Goal: Information Seeking & Learning: Compare options

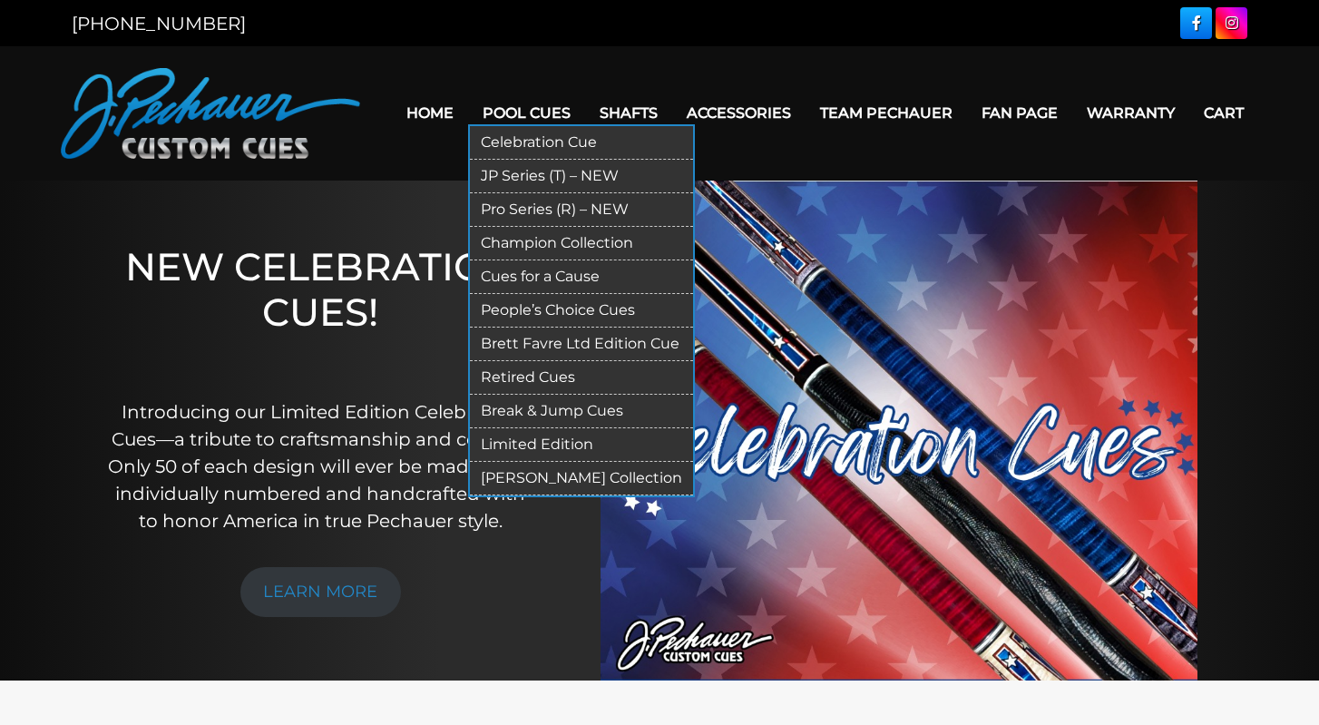
click at [511, 106] on link "Pool Cues" at bounding box center [526, 113] width 117 height 46
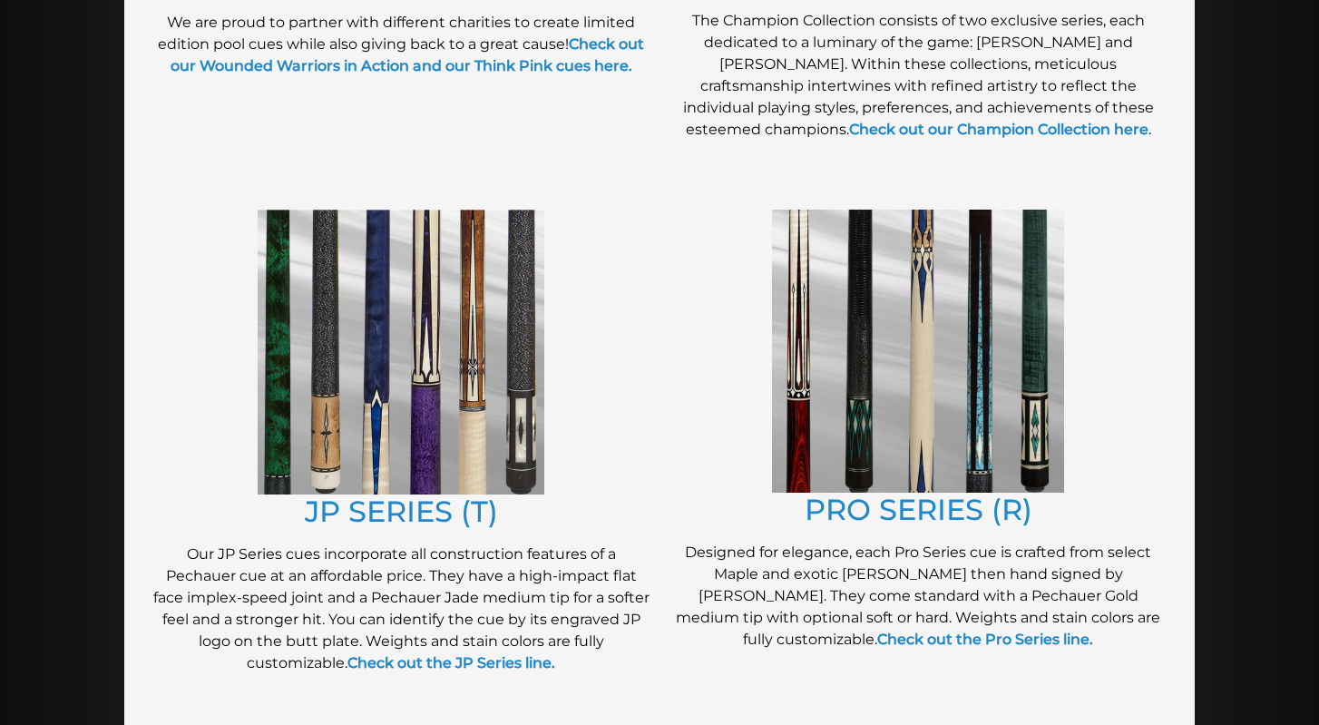
scroll to position [782, 0]
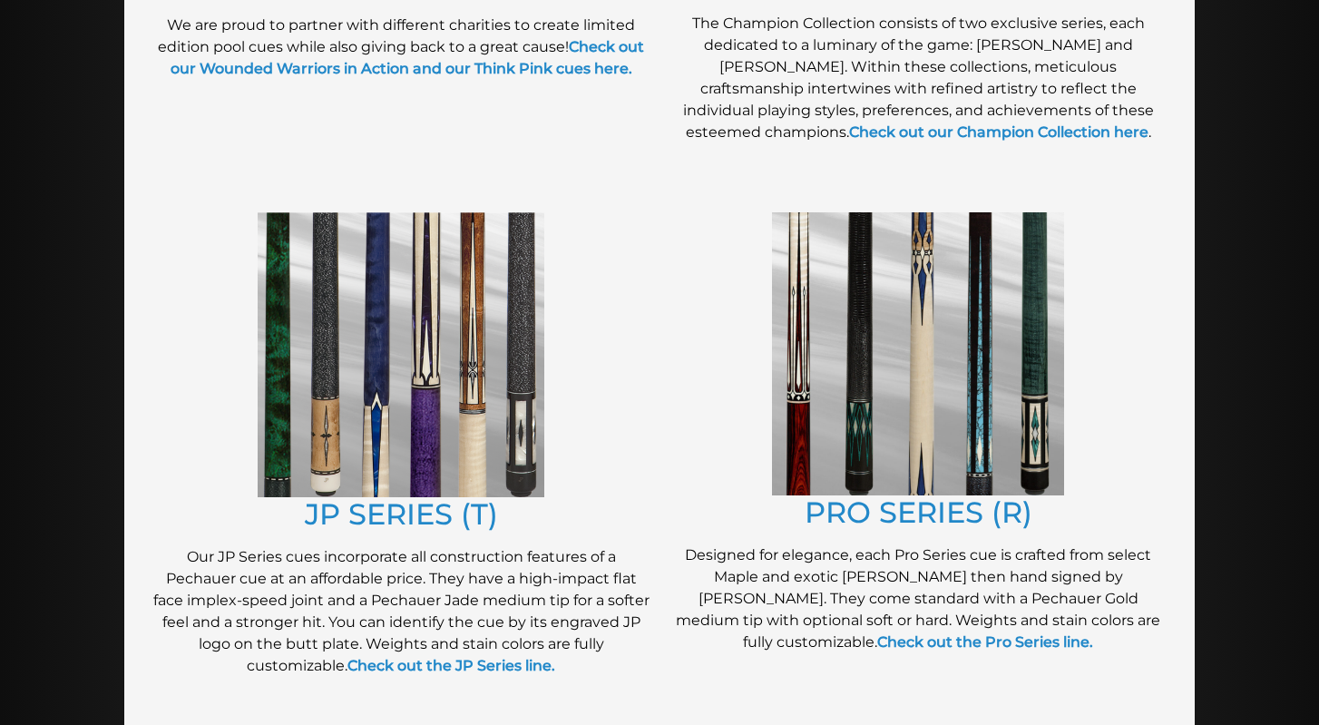
click at [872, 352] on img at bounding box center [918, 353] width 292 height 283
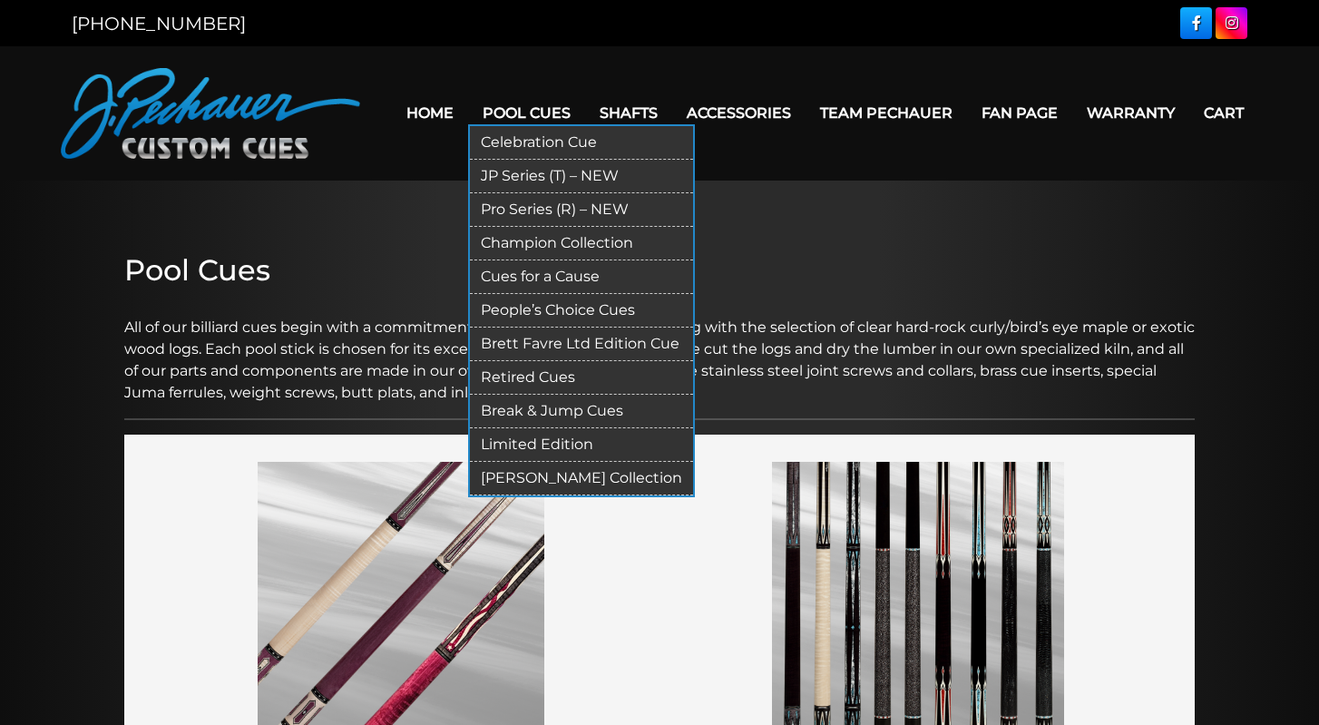
scroll to position [0, 0]
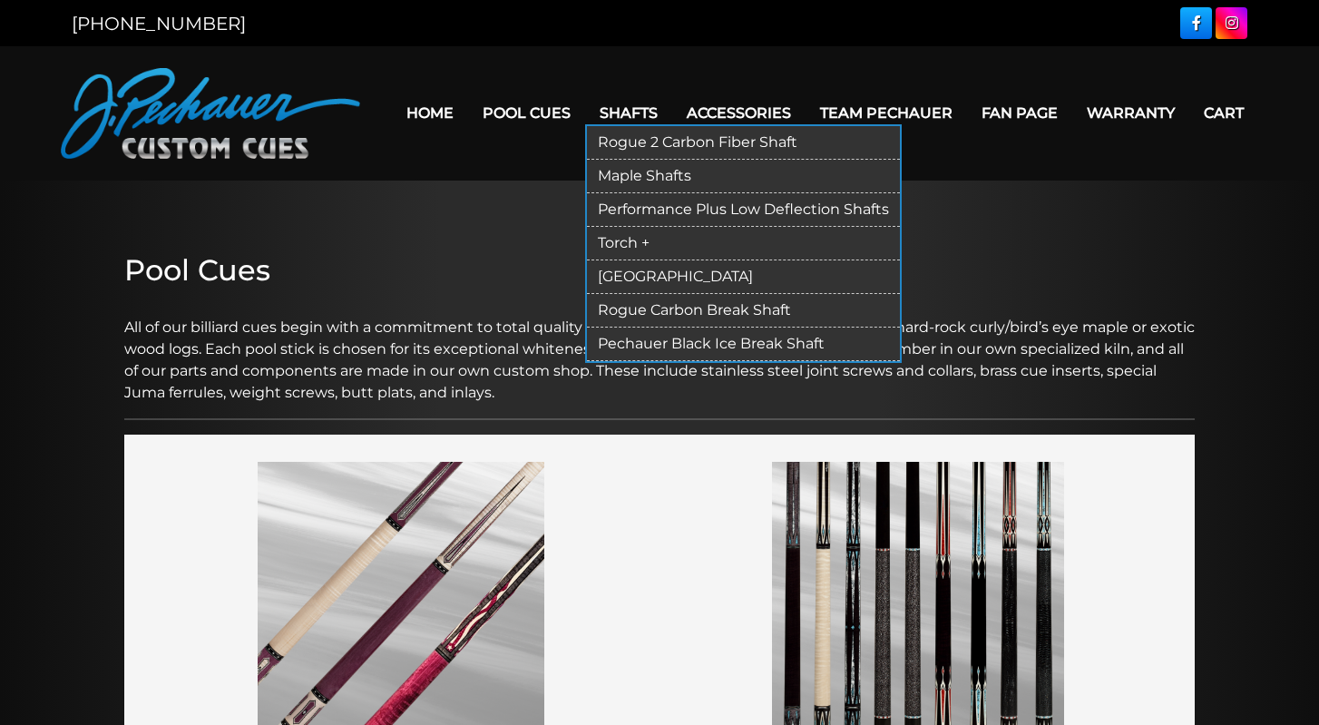
click at [615, 139] on link "Rogue 2 Carbon Fiber Shaft" at bounding box center [743, 143] width 313 height 34
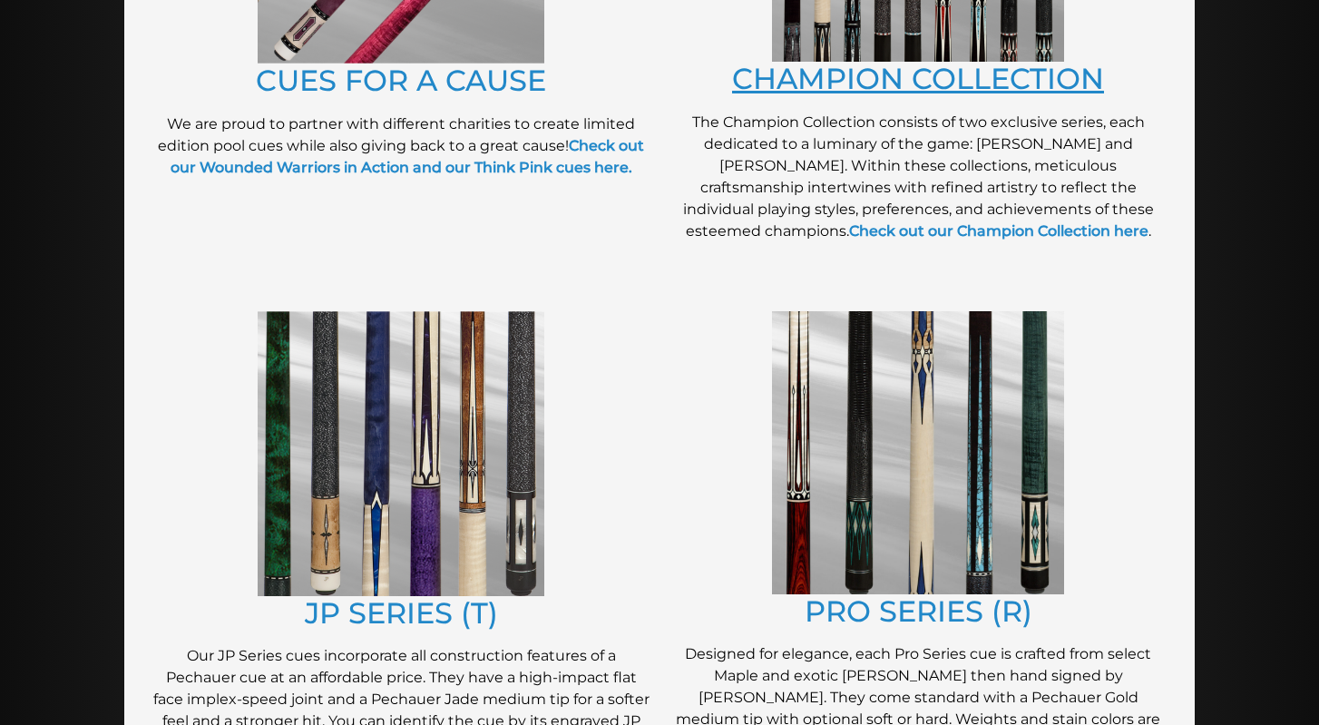
scroll to position [696, 0]
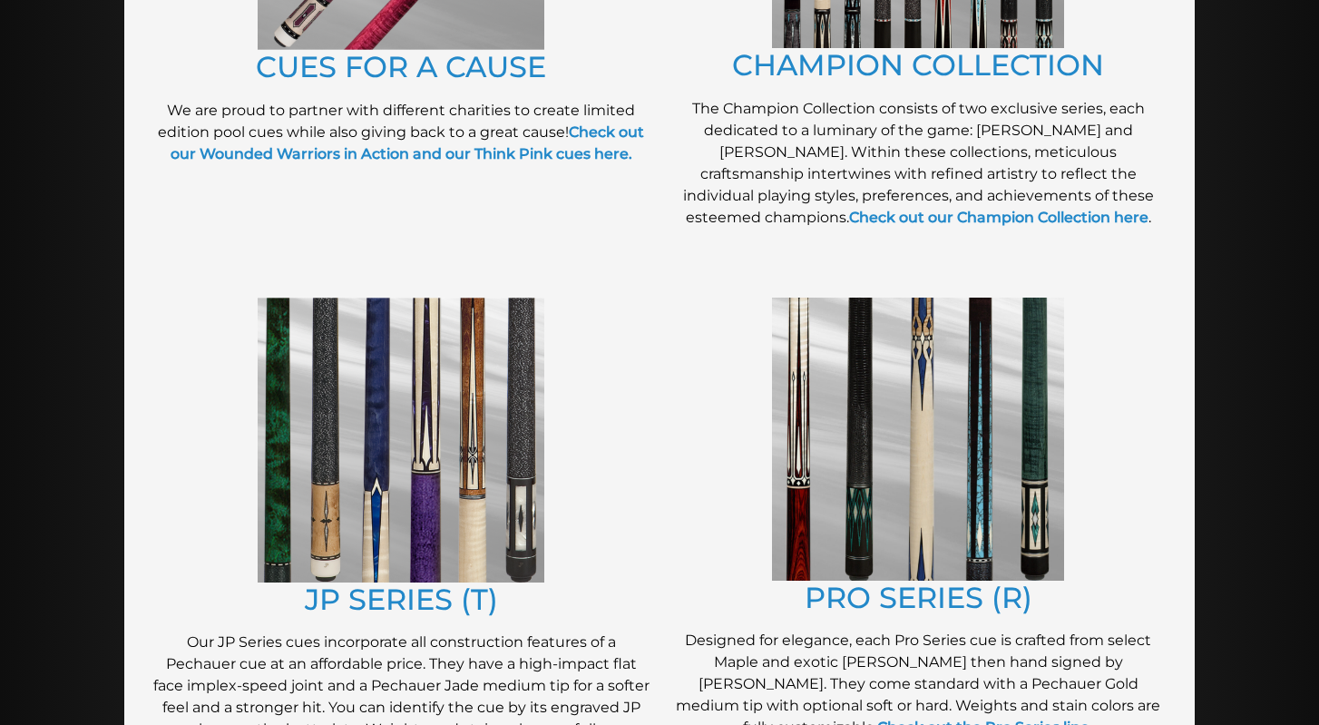
click at [428, 492] on img at bounding box center [401, 439] width 287 height 285
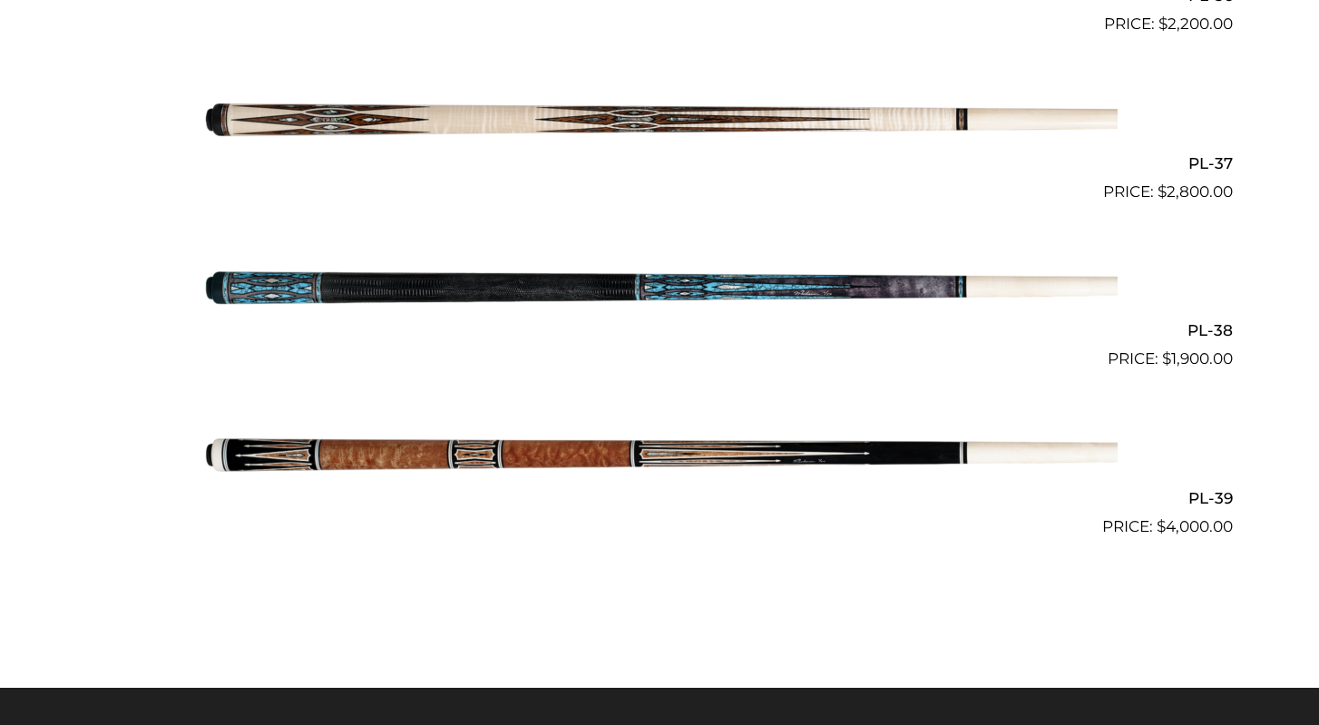
scroll to position [5055, 0]
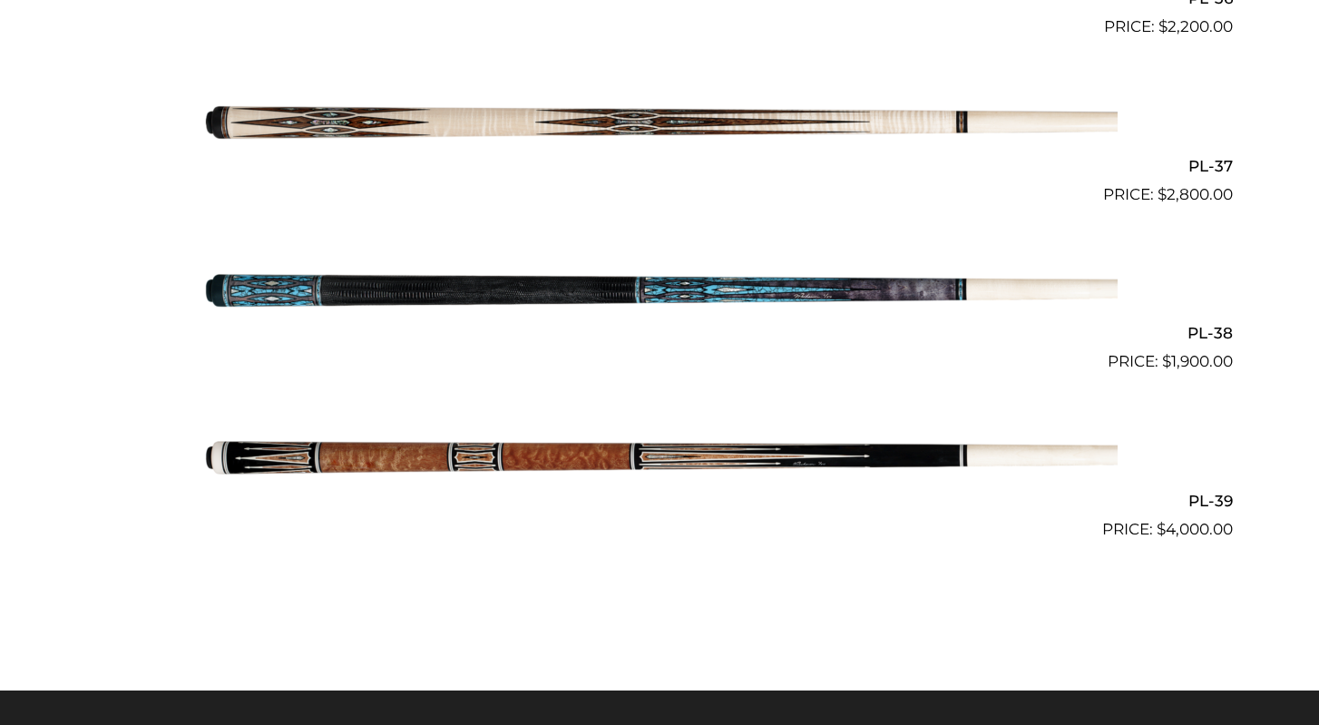
click at [848, 267] on img at bounding box center [659, 290] width 916 height 152
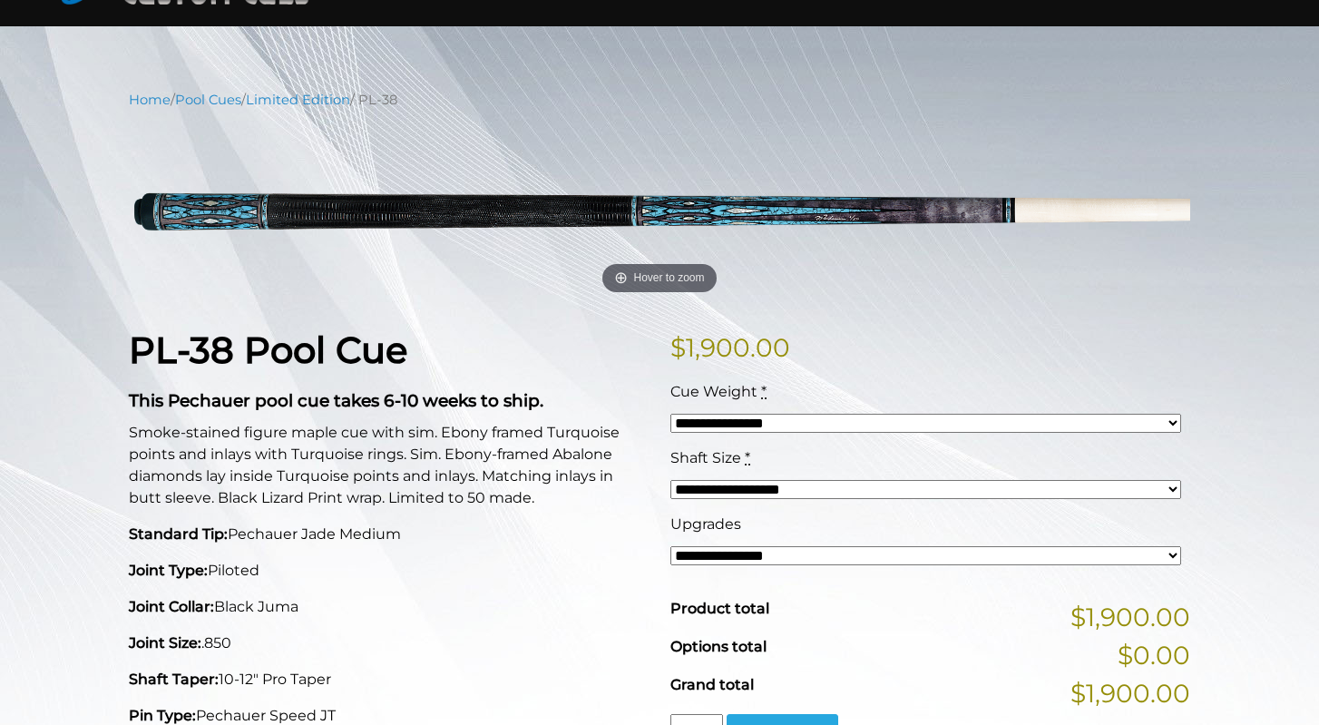
scroll to position [193, 0]
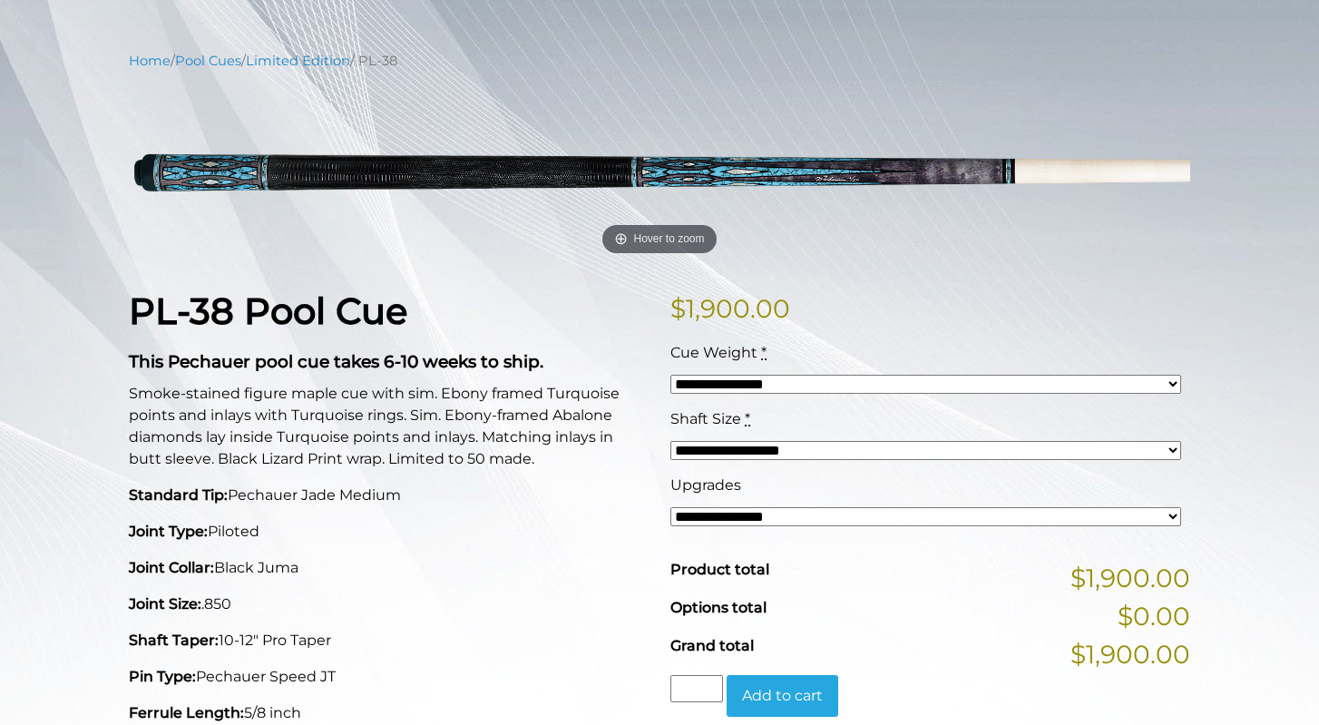
select select "*****"
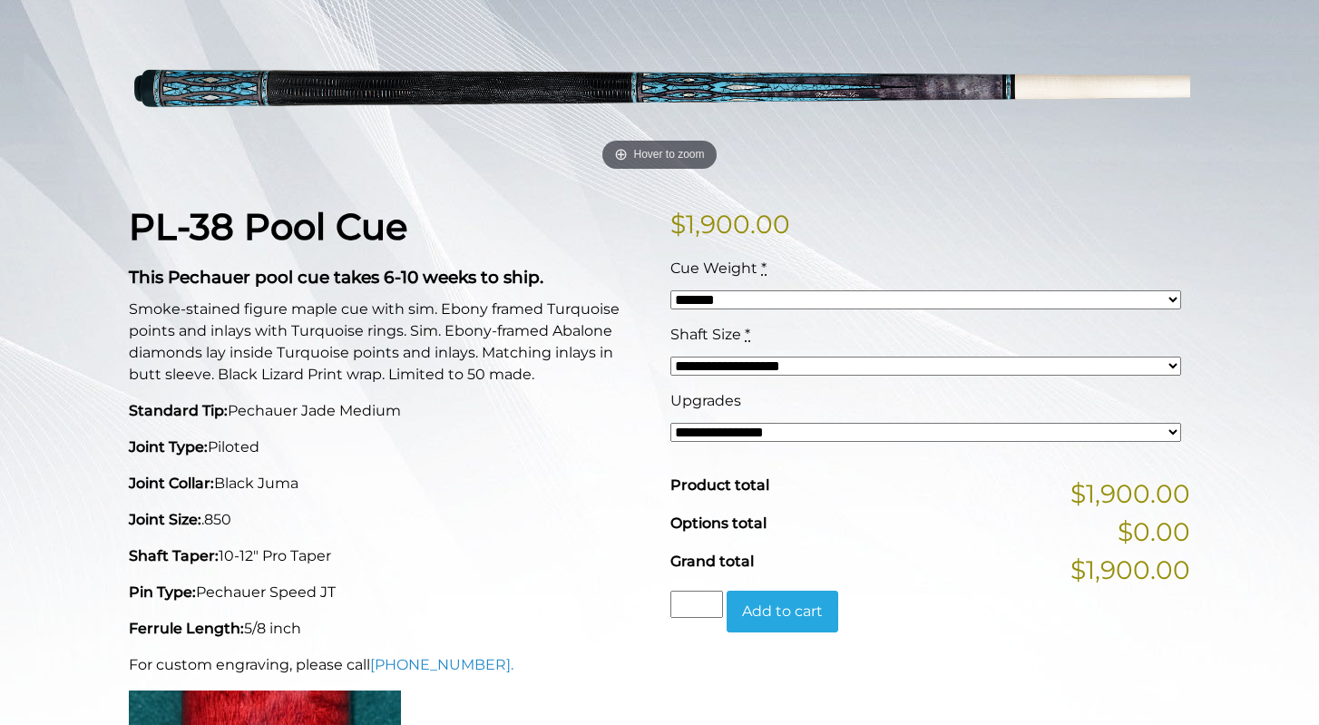
scroll to position [282, 0]
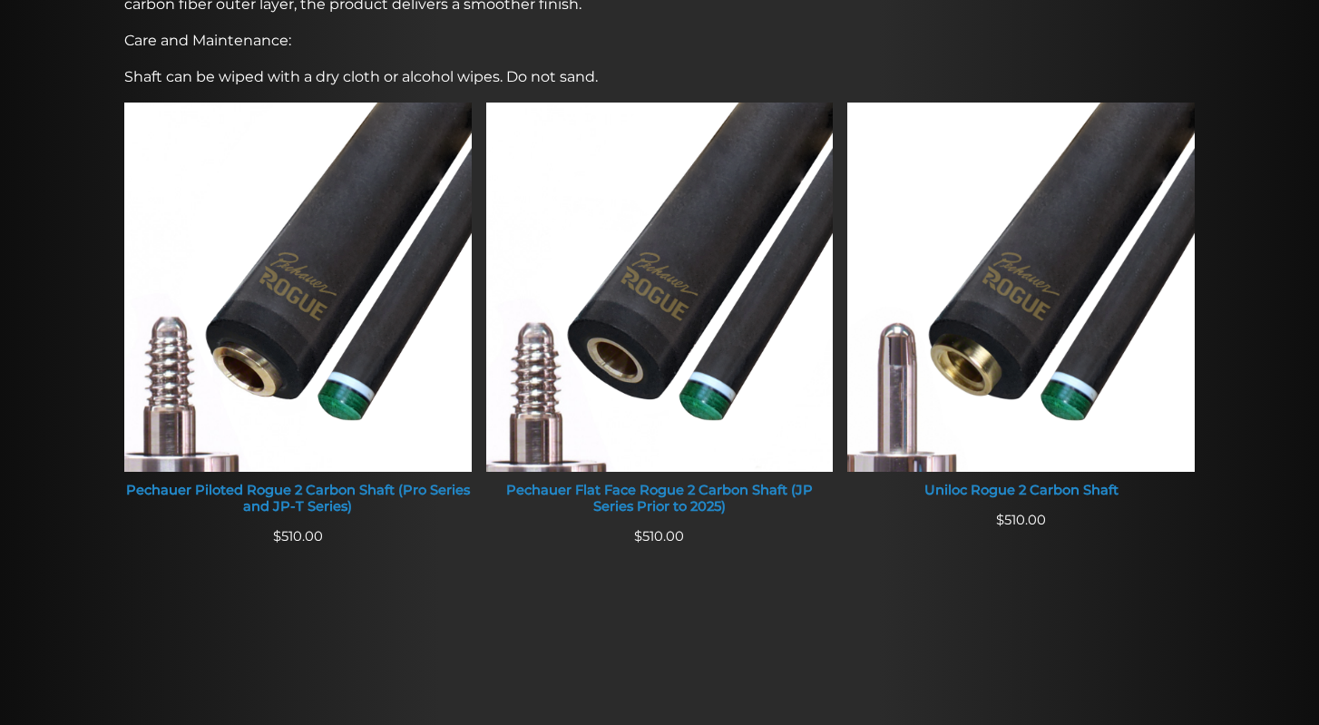
scroll to position [688, 0]
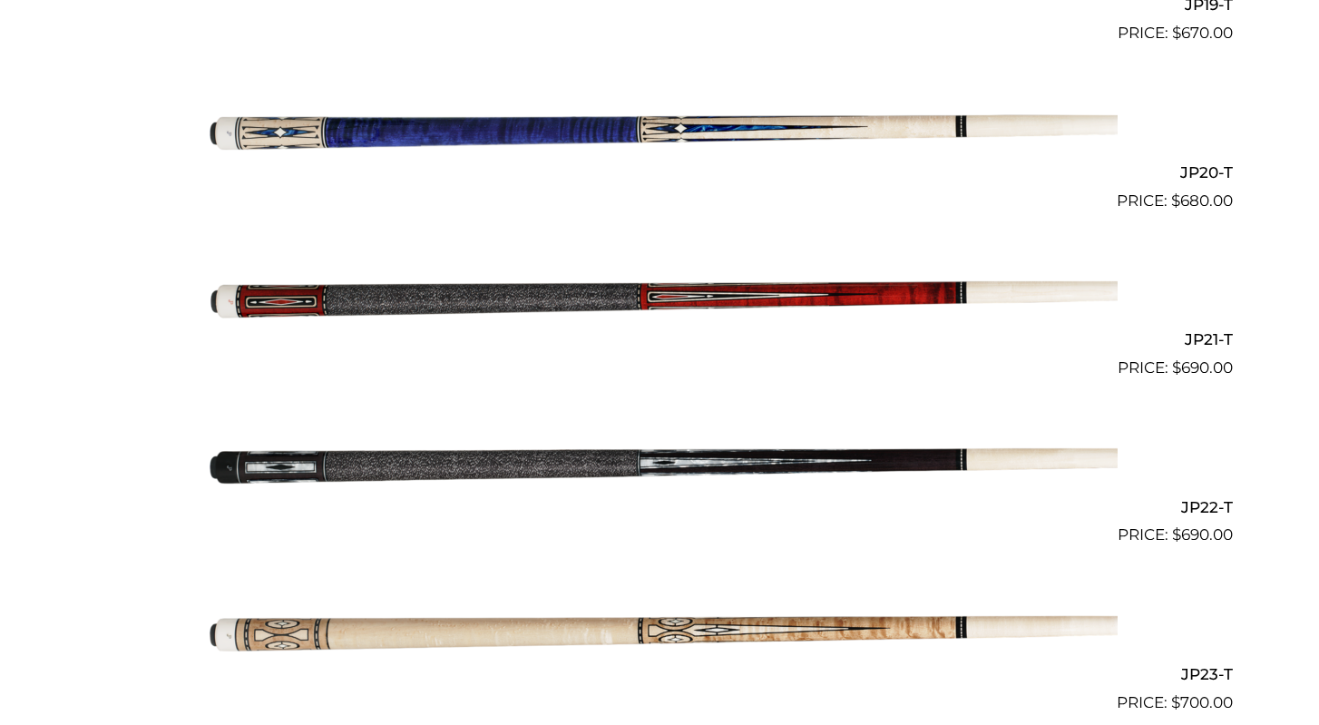
scroll to position [3642, 0]
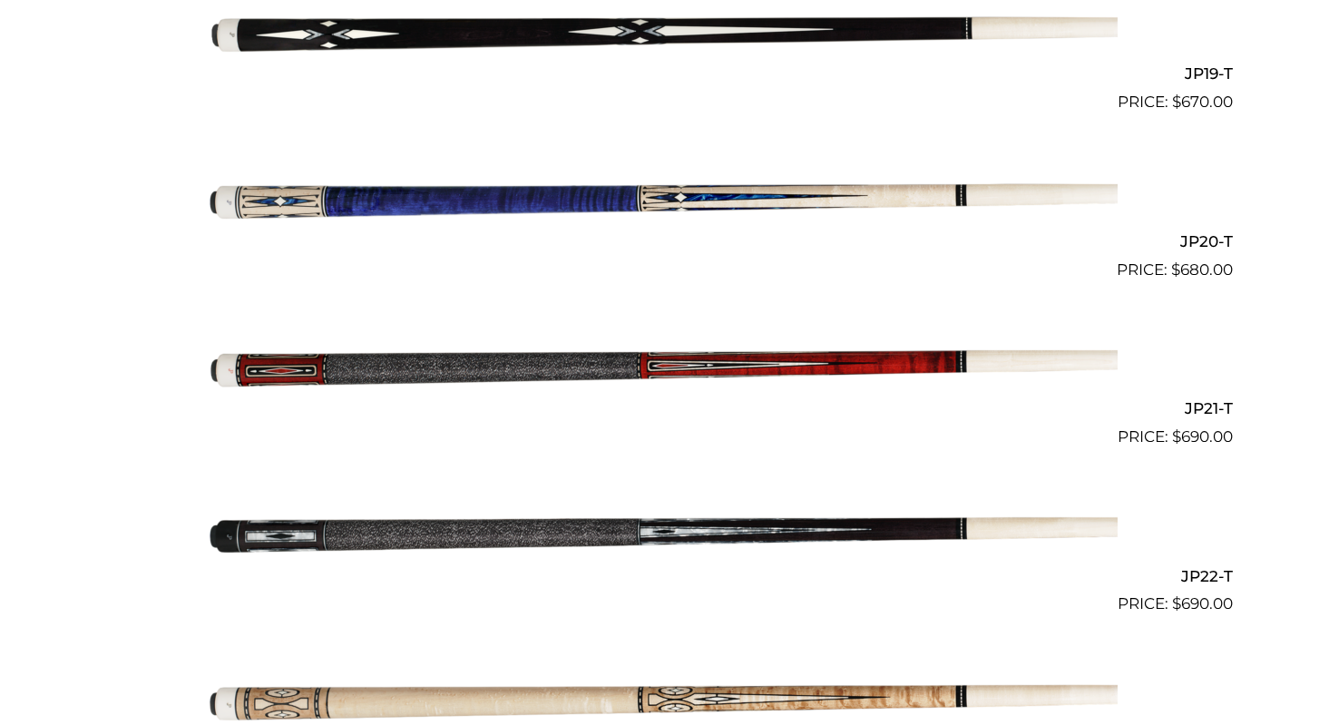
click at [738, 341] on img at bounding box center [659, 365] width 916 height 152
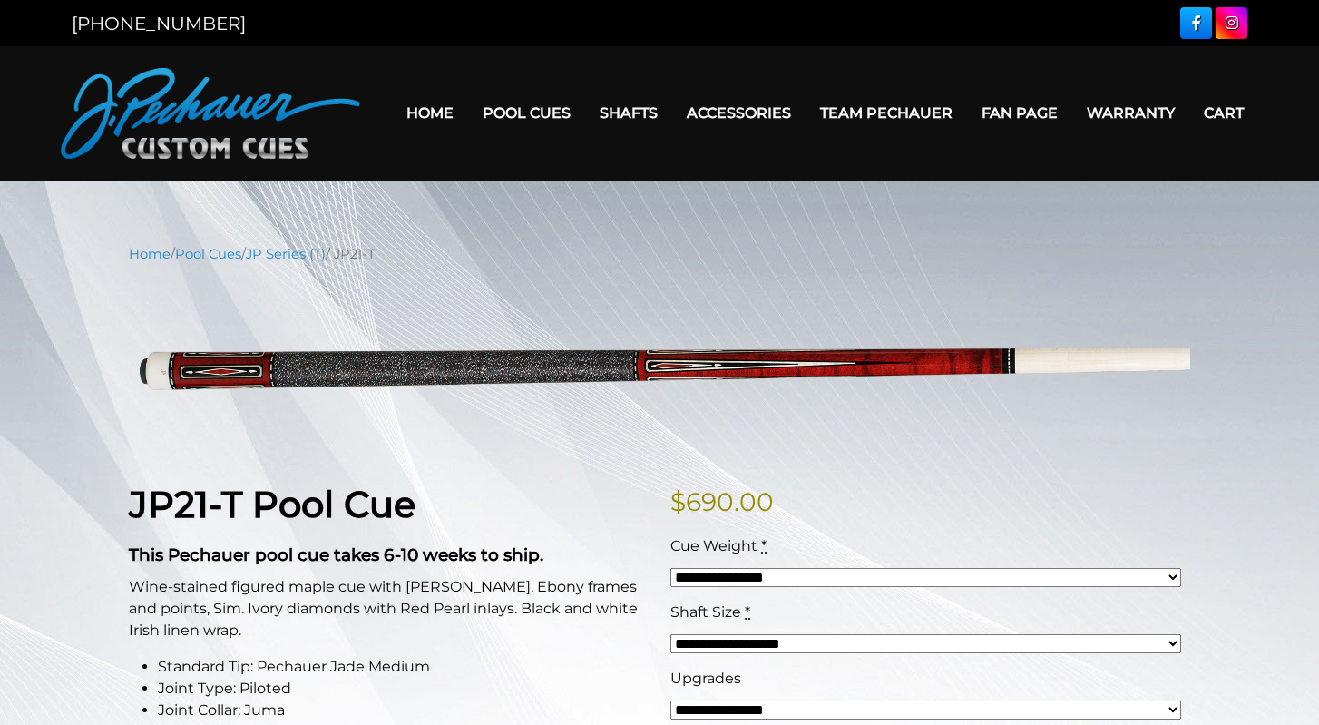
select select "*****"
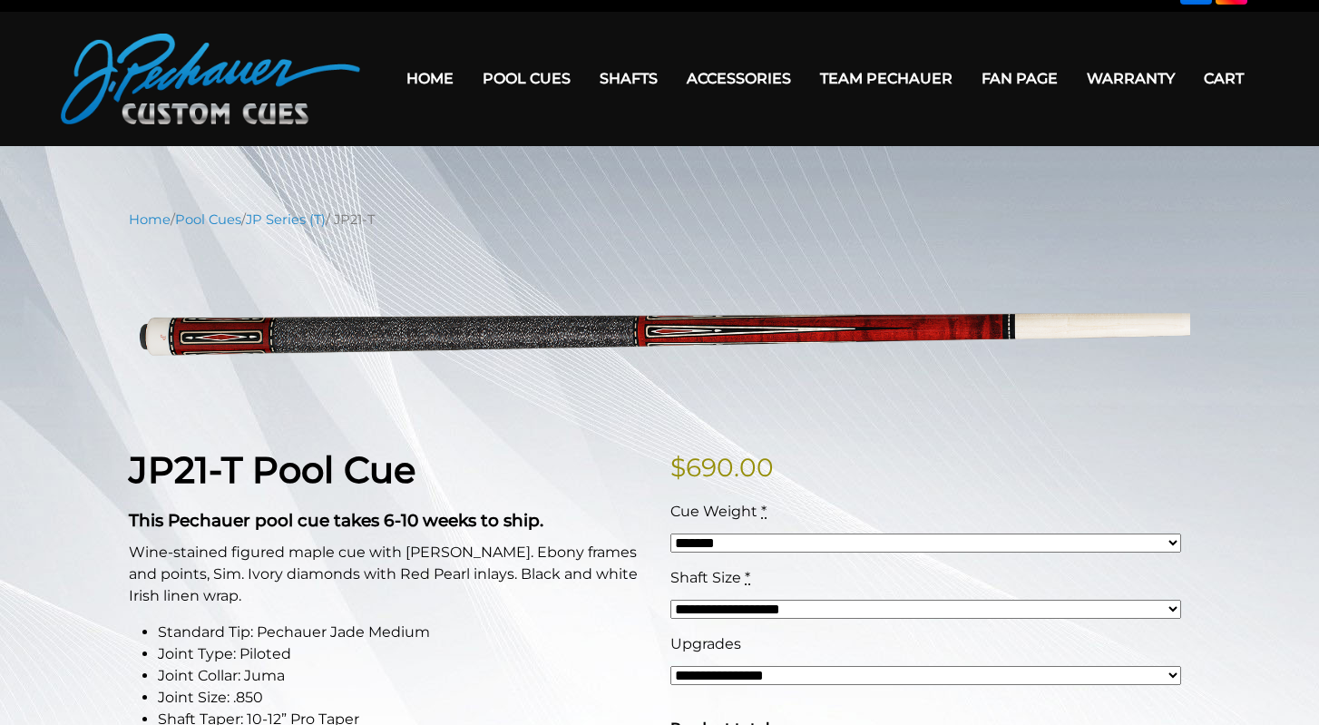
scroll to position [53, 0]
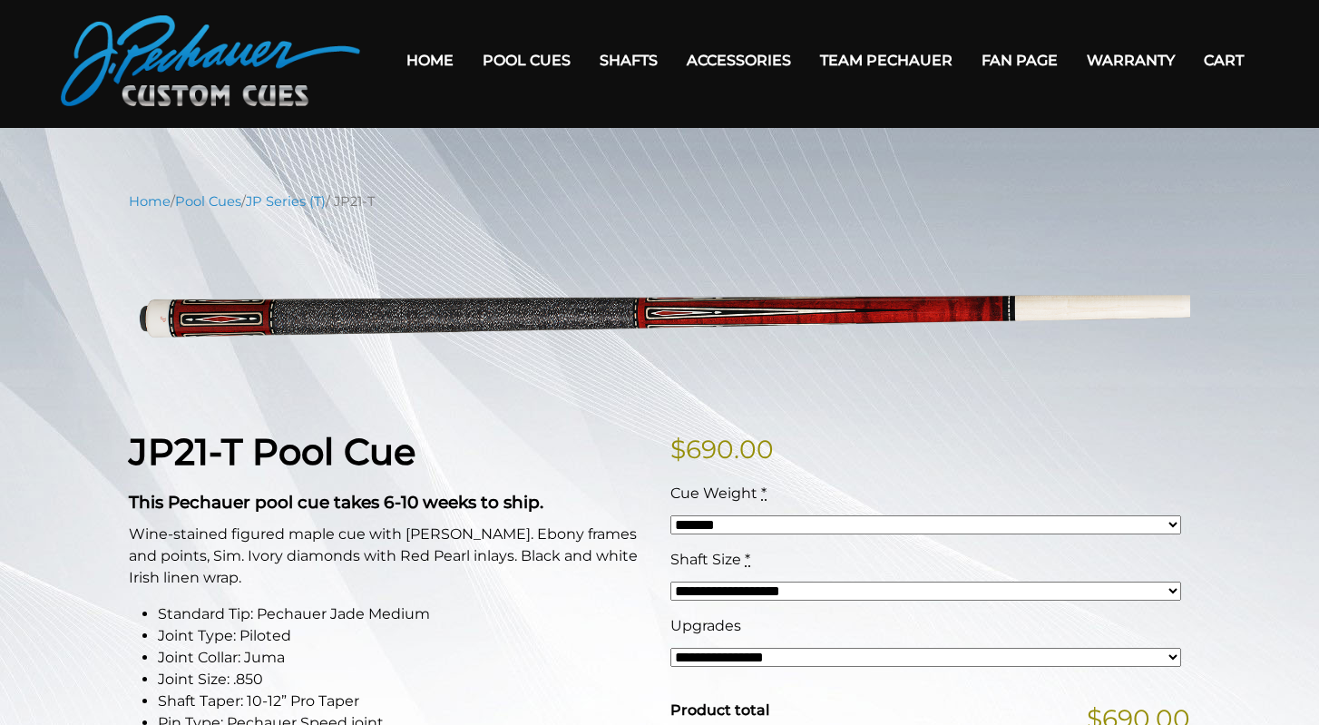
select select "*****"
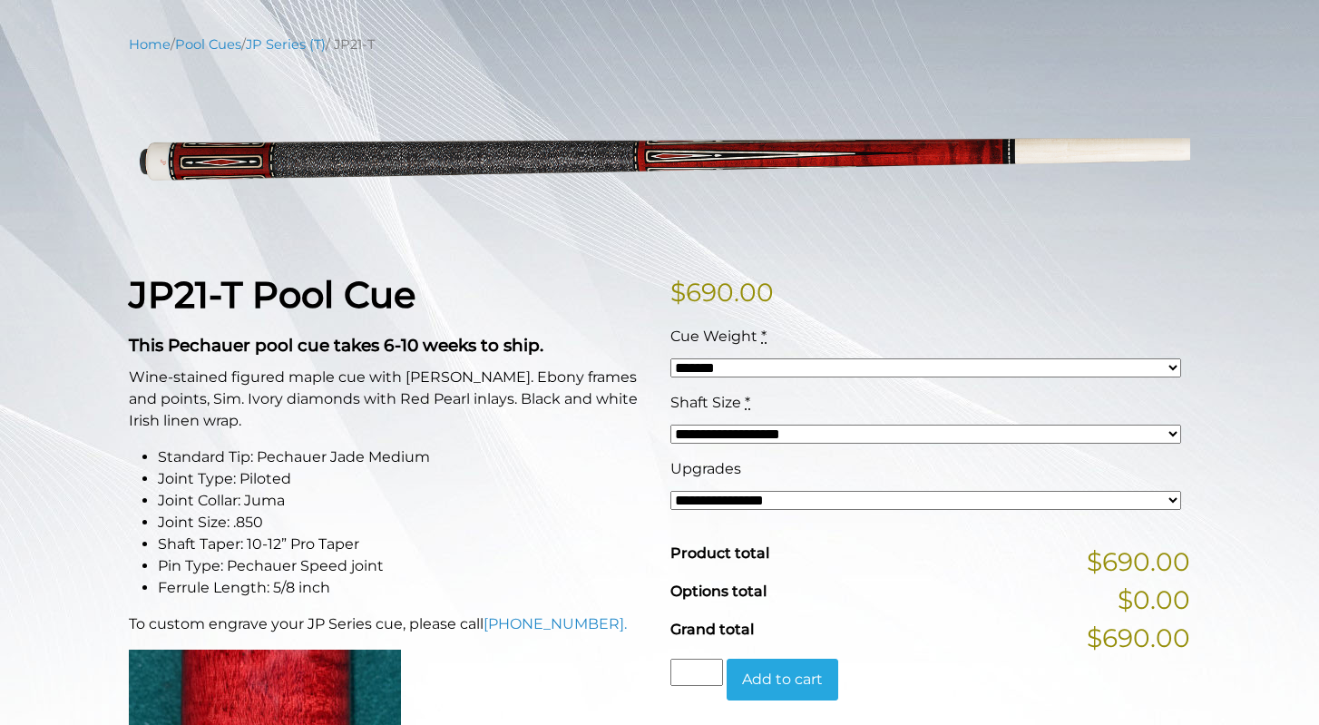
scroll to position [227, 0]
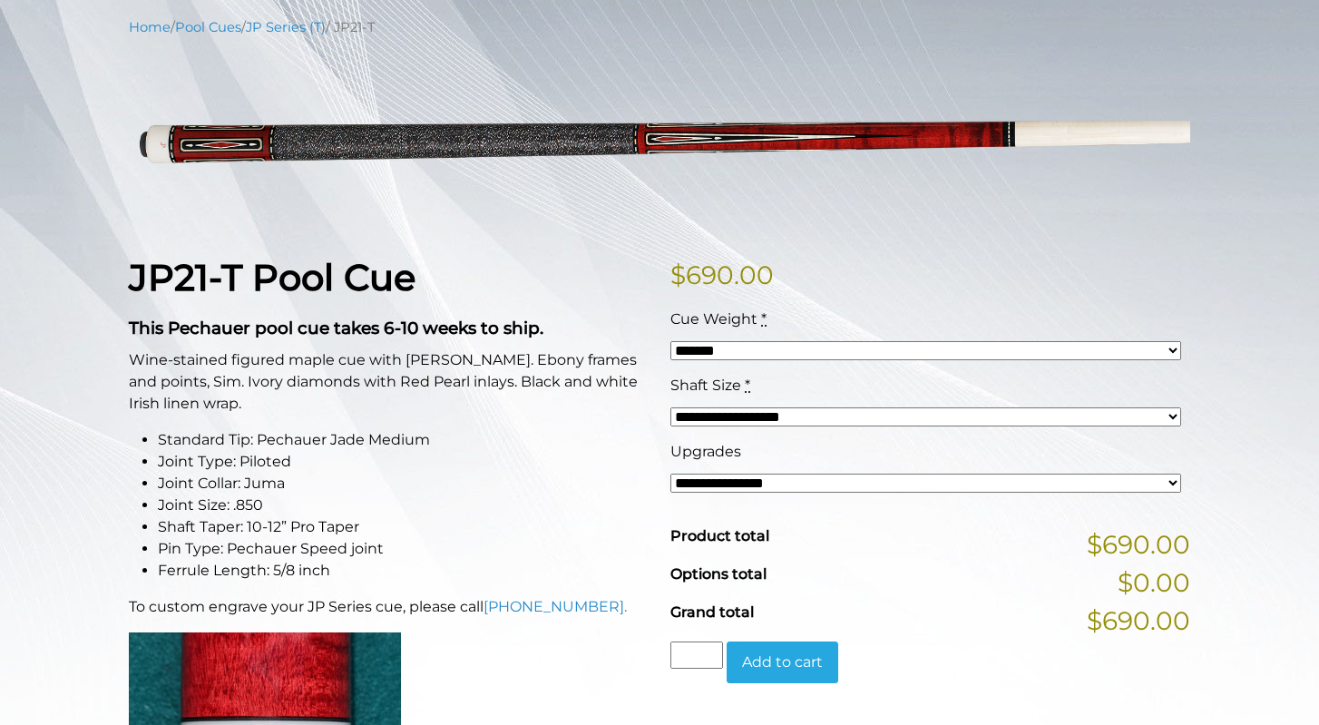
select select "*****"
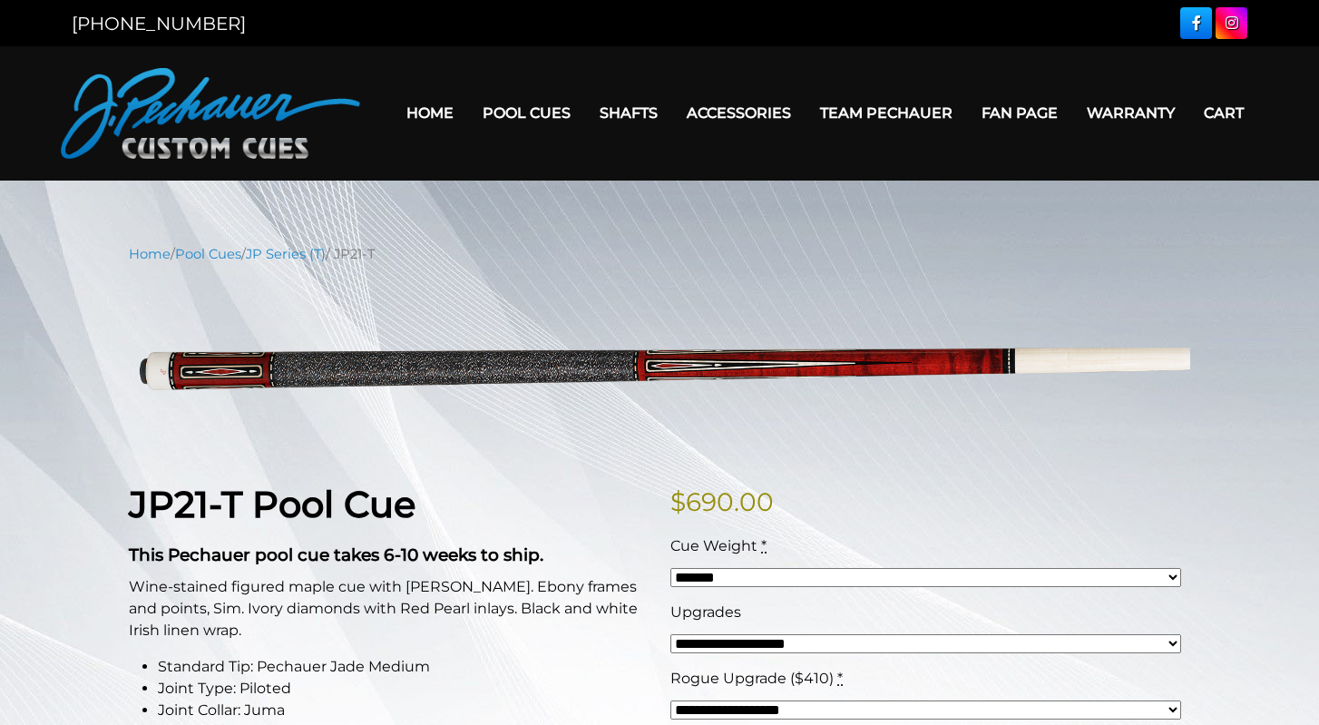
scroll to position [0, 0]
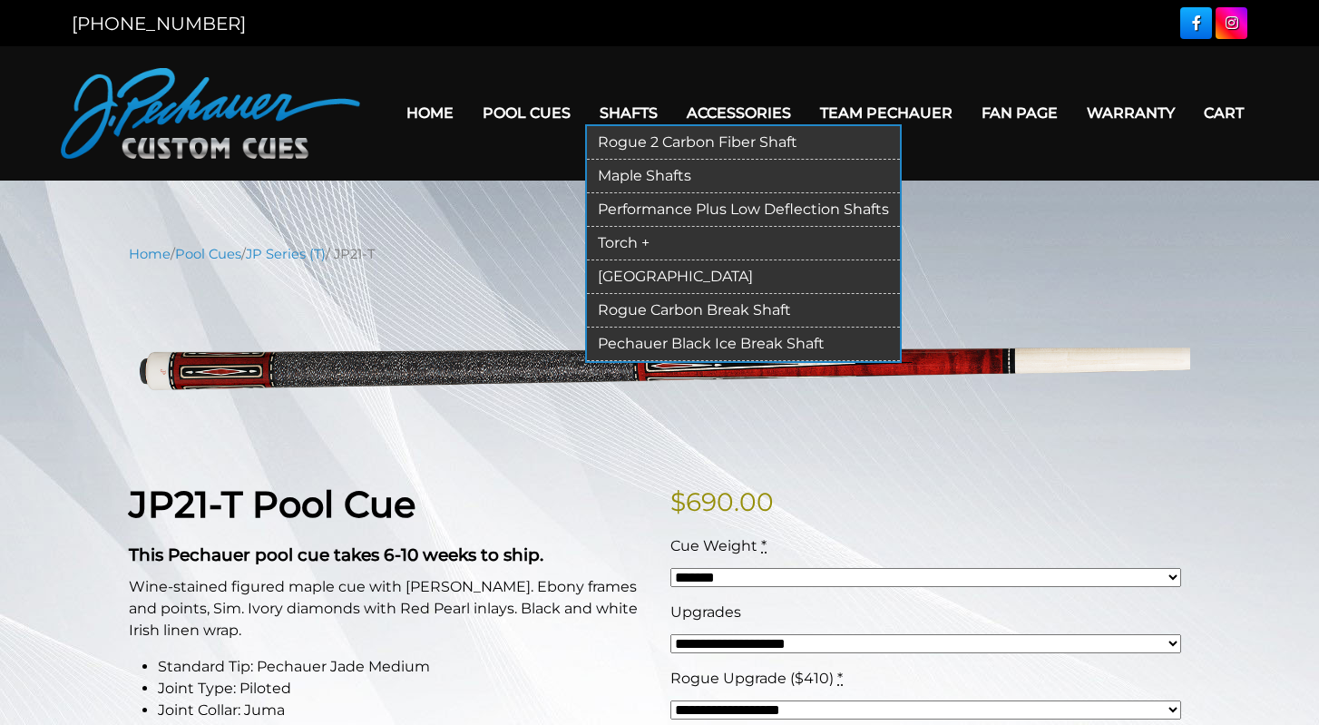
click at [617, 139] on link "Rogue 2 Carbon Fiber Shaft" at bounding box center [743, 143] width 313 height 34
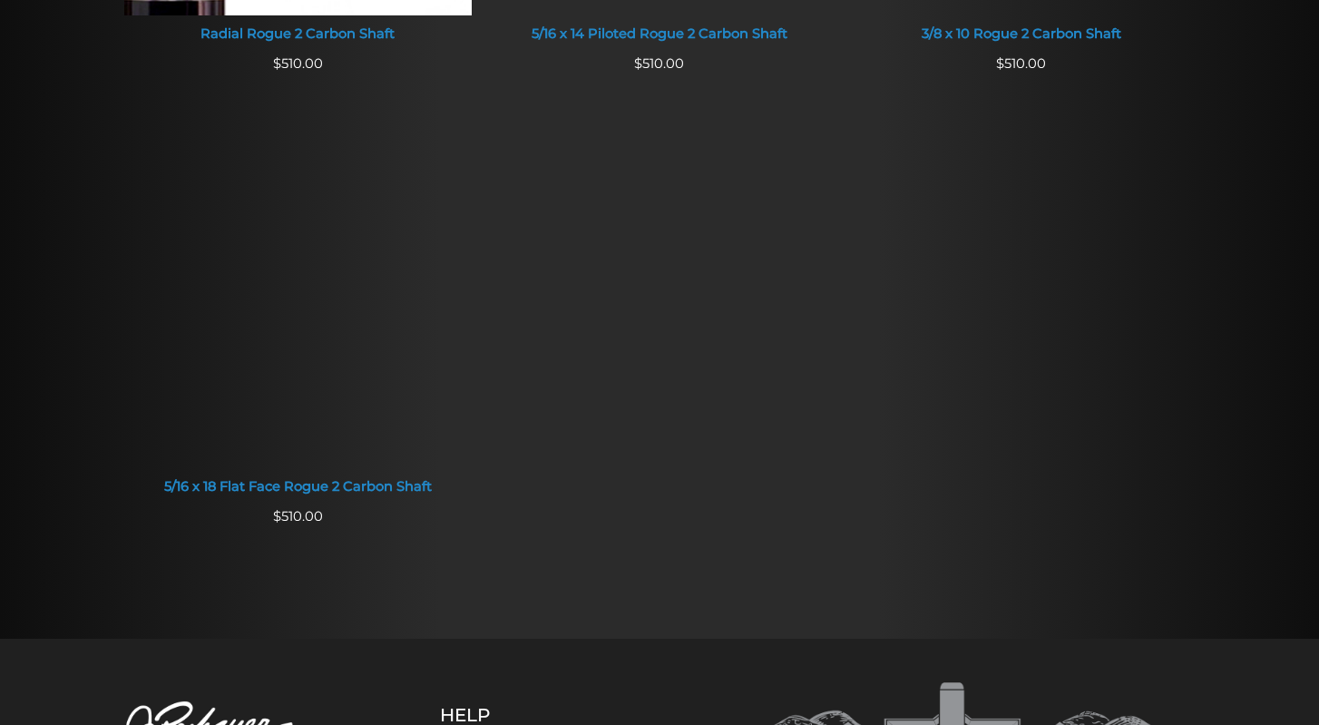
scroll to position [1585, 0]
